Goal: Task Accomplishment & Management: Use online tool/utility

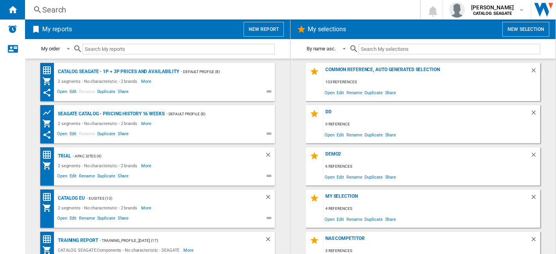
click at [264, 28] on button "New report" at bounding box center [264, 29] width 40 height 15
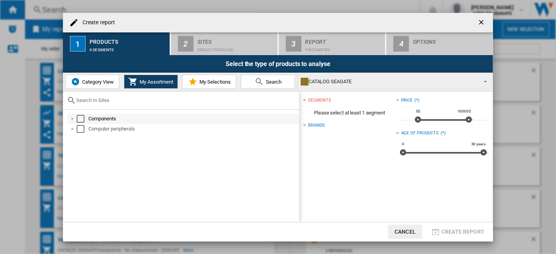
click at [79, 118] on div "Select" at bounding box center [81, 119] width 8 height 8
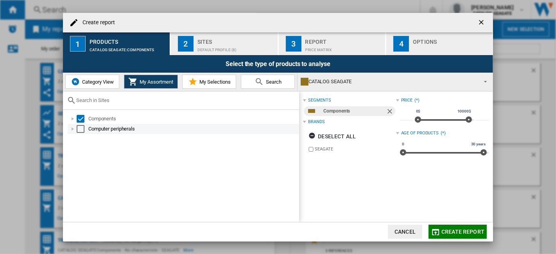
click at [79, 130] on div "Select" at bounding box center [81, 129] width 8 height 8
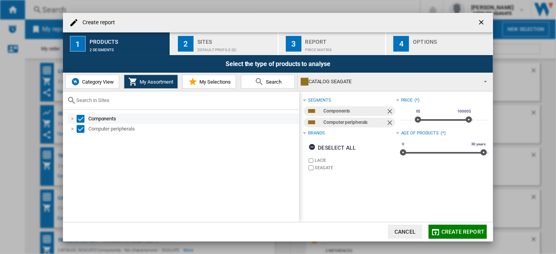
click at [76, 117] on div at bounding box center [73, 119] width 8 height 8
click at [80, 117] on div "Select" at bounding box center [81, 119] width 8 height 8
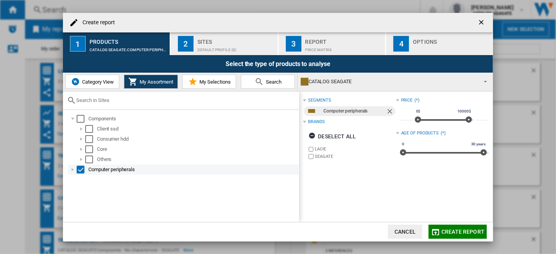
click at [82, 167] on div "Select" at bounding box center [81, 170] width 8 height 8
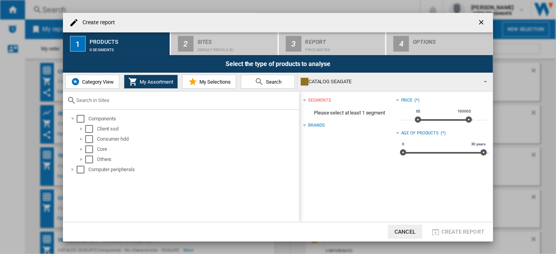
click at [90, 84] on span "Category View" at bounding box center [97, 82] width 34 height 6
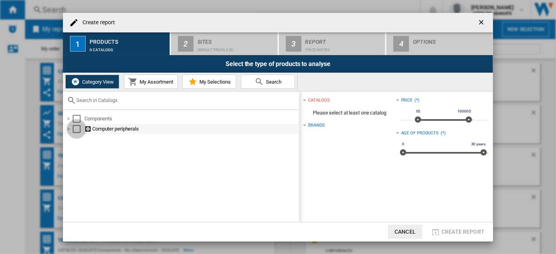
click at [74, 129] on div "Select" at bounding box center [77, 129] width 8 height 8
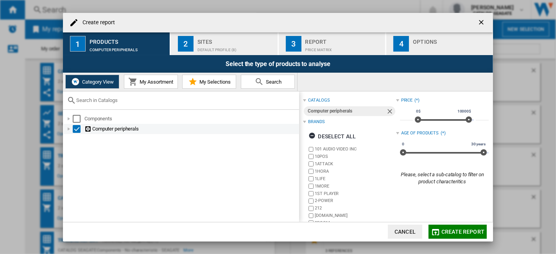
click at [68, 130] on div at bounding box center [69, 129] width 8 height 8
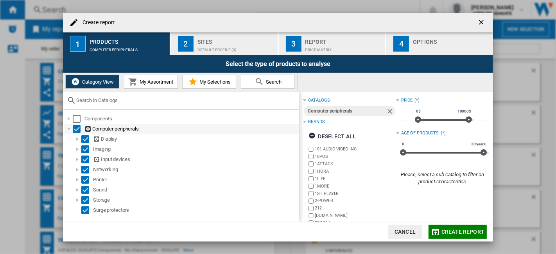
click at [75, 127] on div "Select" at bounding box center [77, 129] width 8 height 8
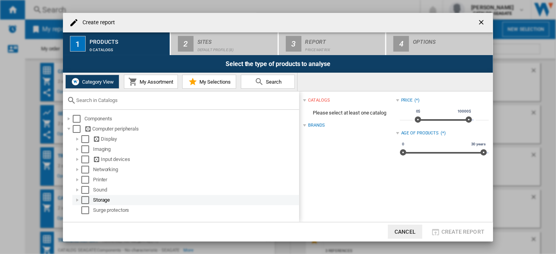
click at [83, 199] on div "Select" at bounding box center [85, 200] width 8 height 8
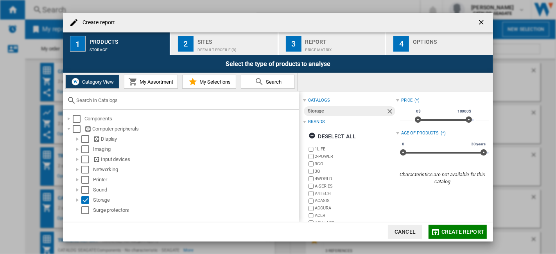
click at [474, 230] on span "Create report" at bounding box center [462, 232] width 43 height 6
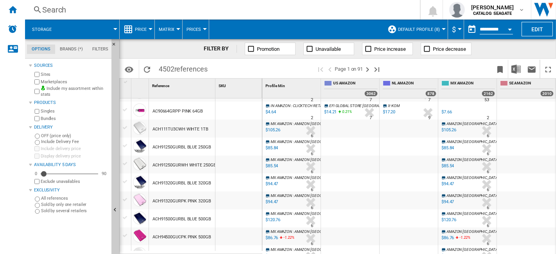
scroll to position [347, 0]
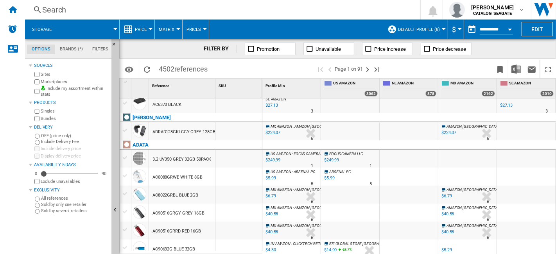
click at [113, 27] on span at bounding box center [89, 30] width 53 height 20
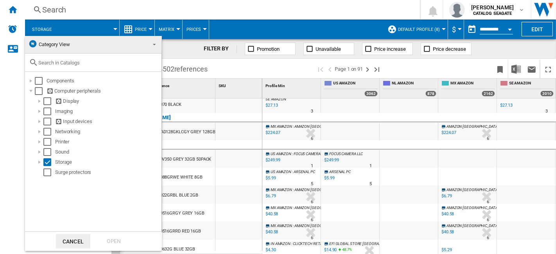
click at [540, 35] on md-backdrop at bounding box center [278, 127] width 556 height 254
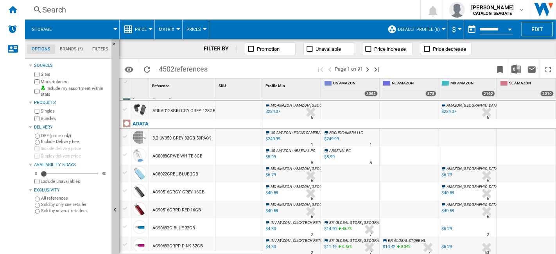
scroll to position [238, 0]
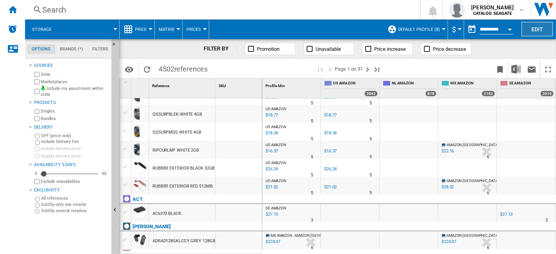
click at [544, 26] on button "Edit" at bounding box center [537, 29] width 31 height 14
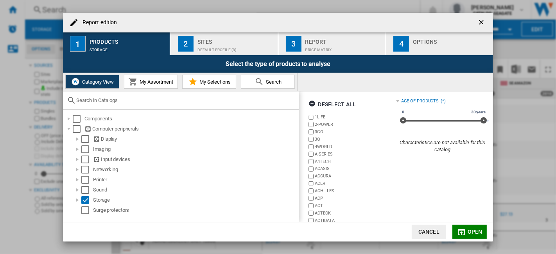
scroll to position [52, 0]
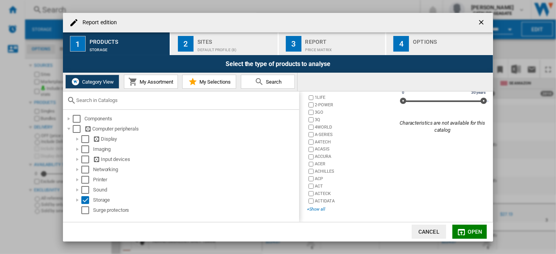
click at [319, 209] on div "+Show all" at bounding box center [351, 209] width 89 height 6
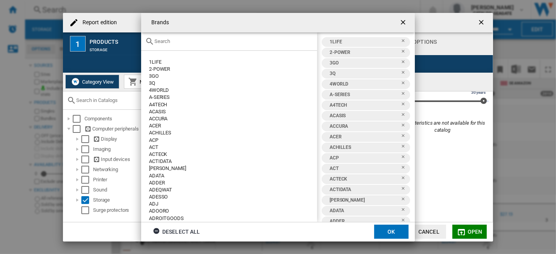
click at [167, 42] on input "text" at bounding box center [233, 41] width 159 height 6
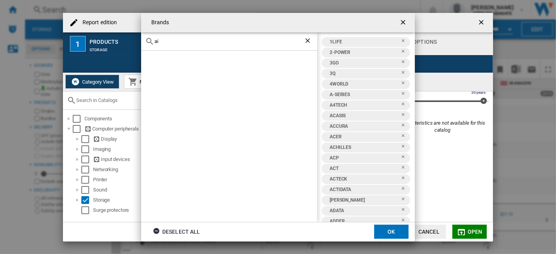
type input "a"
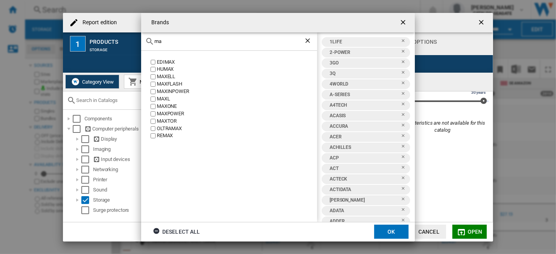
type input "m"
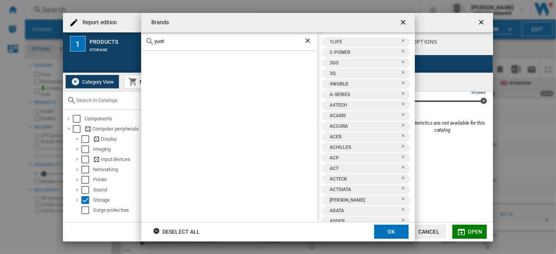
type input "yuot"
click at [402, 18] on ng-md-icon "getI18NText('BUTTONS.CLOSE_DIALOG')" at bounding box center [403, 22] width 9 height 9
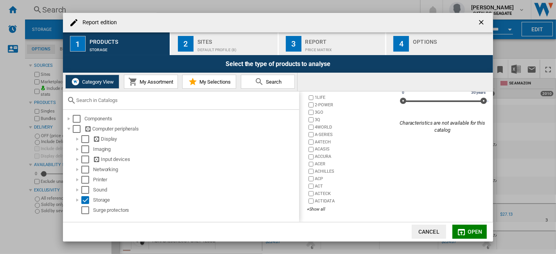
click at [214, 47] on div "Default profile (8)" at bounding box center [235, 48] width 77 height 8
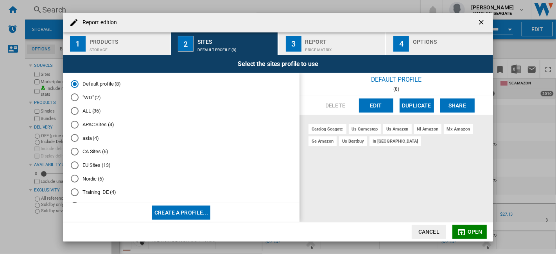
click at [381, 108] on button "Edit" at bounding box center [376, 106] width 34 height 14
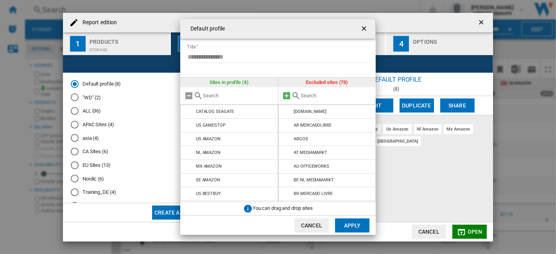
click at [287, 95] on md-icon at bounding box center [286, 95] width 9 height 9
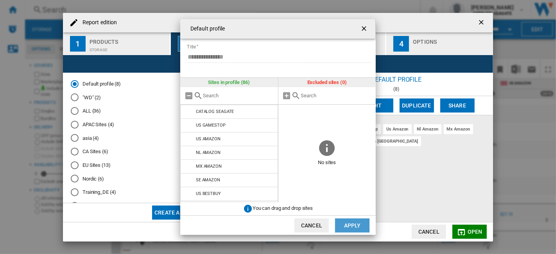
click at [351, 222] on button "Apply" at bounding box center [352, 226] width 34 height 14
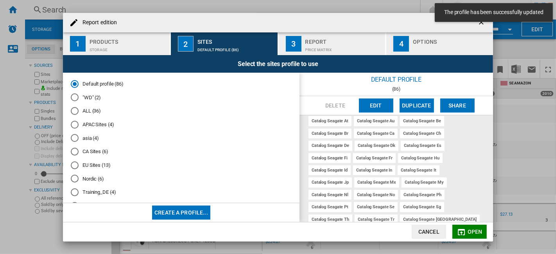
scroll to position [0, 0]
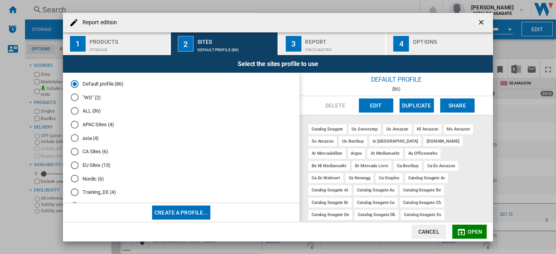
click at [128, 46] on div "Storage" at bounding box center [128, 48] width 77 height 8
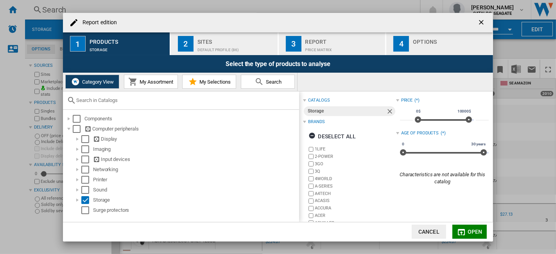
scroll to position [52, 0]
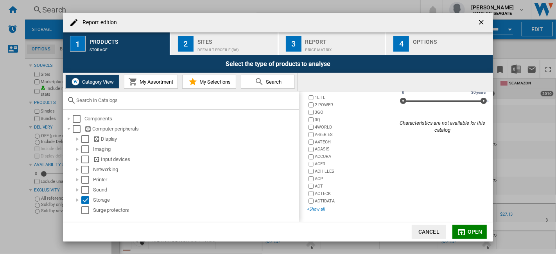
click at [318, 210] on div "+Show all" at bounding box center [351, 209] width 89 height 6
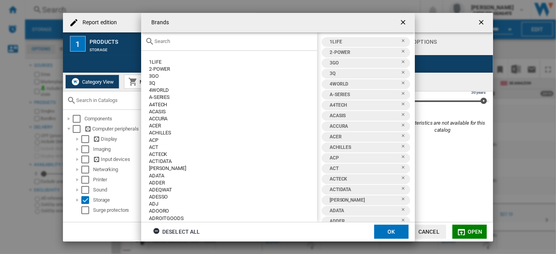
click at [194, 40] on input "Brands 1LIFE ..." at bounding box center [233, 41] width 159 height 6
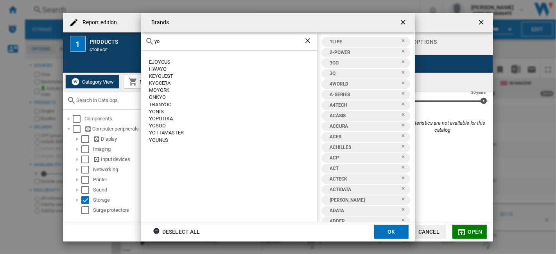
type input "y"
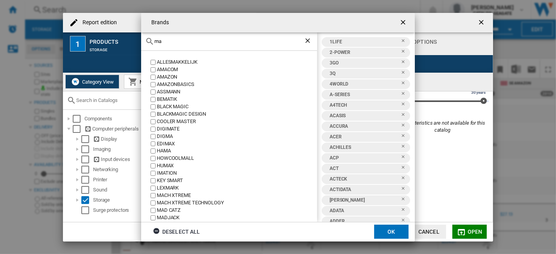
type input "m"
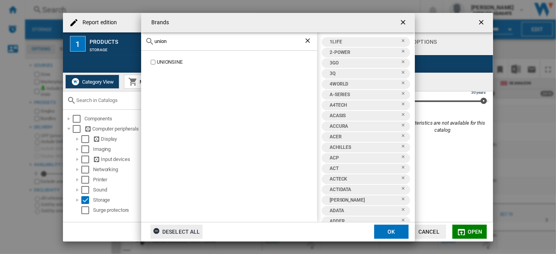
click at [188, 234] on div "Deselect all" at bounding box center [176, 232] width 47 height 14
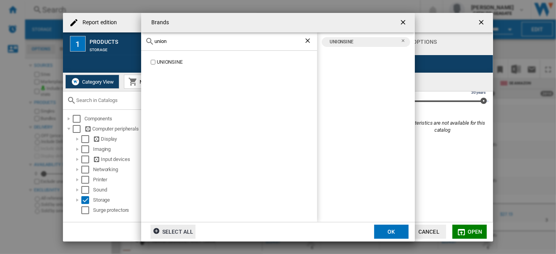
click at [165, 43] on input "union" at bounding box center [228, 41] width 149 height 6
click at [170, 42] on input "union" at bounding box center [228, 41] width 149 height 6
type input "maxone"
click at [207, 43] on input "maxone" at bounding box center [228, 41] width 149 height 6
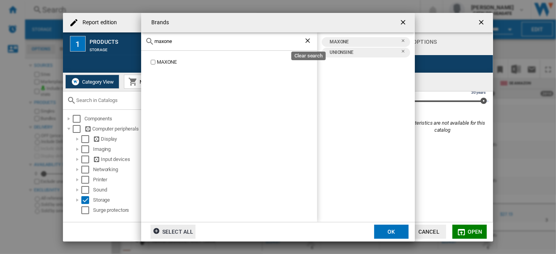
click at [309, 38] on ng-md-icon "Clear search" at bounding box center [308, 41] width 9 height 9
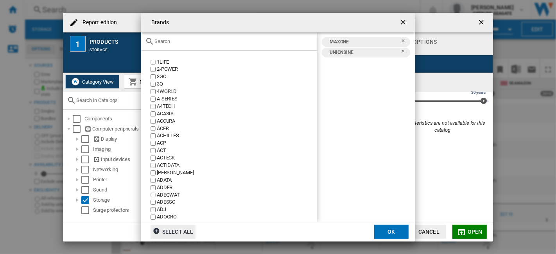
click at [185, 40] on input "Brands 1LIFE ..." at bounding box center [233, 41] width 159 height 6
paste input "ModusTech"
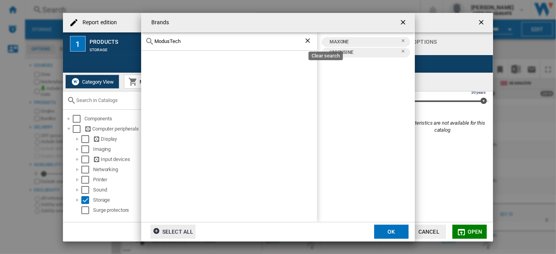
type input "ModusTech"
click at [308, 41] on ng-md-icon "Clear search" at bounding box center [308, 41] width 9 height 9
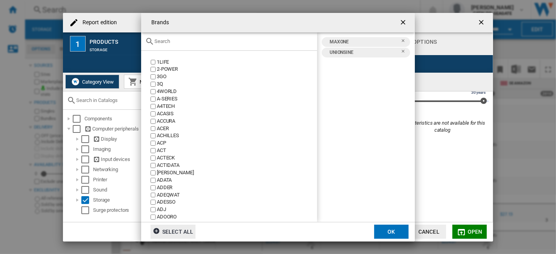
click at [199, 40] on input "Brands 1LIFE ..." at bounding box center [233, 41] width 159 height 6
paste input "NewQ"
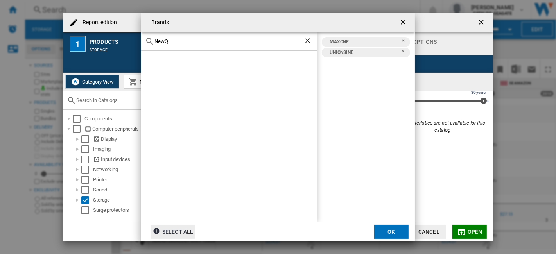
type input "NewQ"
click at [398, 230] on button "OK" at bounding box center [391, 232] width 34 height 14
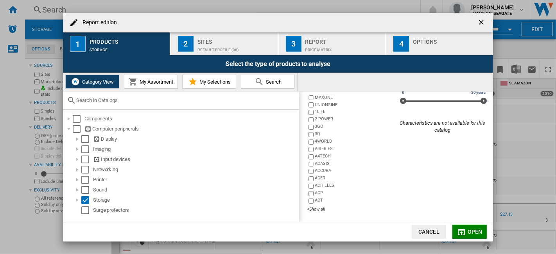
click at [472, 233] on span "Open" at bounding box center [475, 232] width 15 height 6
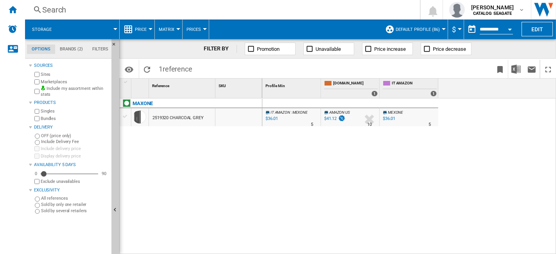
click at [440, 28] on button "Default profile (86)" at bounding box center [420, 30] width 48 height 20
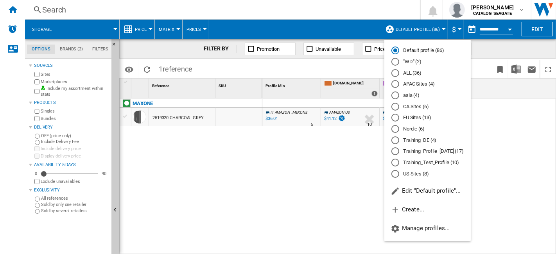
click at [440, 28] on md-backdrop at bounding box center [278, 127] width 556 height 254
